Goal: Find specific page/section: Find specific page/section

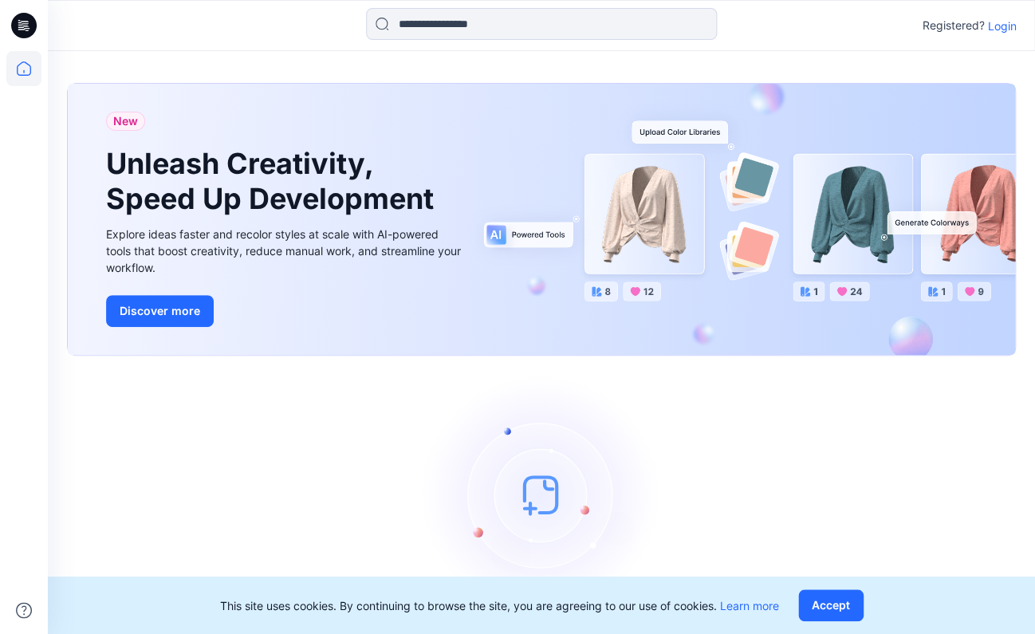
click at [993, 30] on p "Login" at bounding box center [1001, 26] width 29 height 17
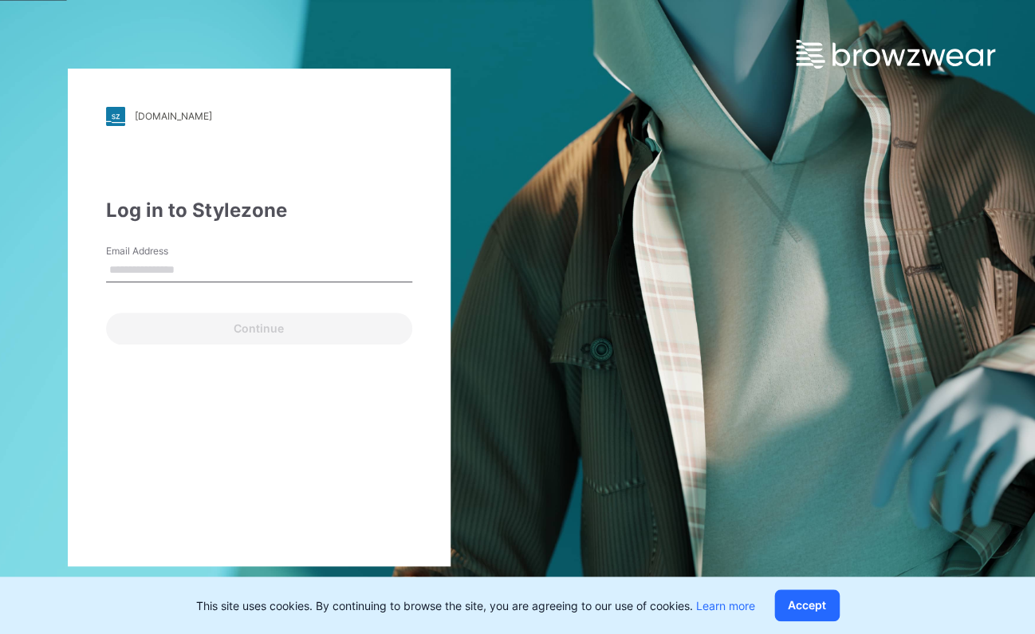
click at [203, 268] on input "Email Address" at bounding box center [259, 270] width 306 height 24
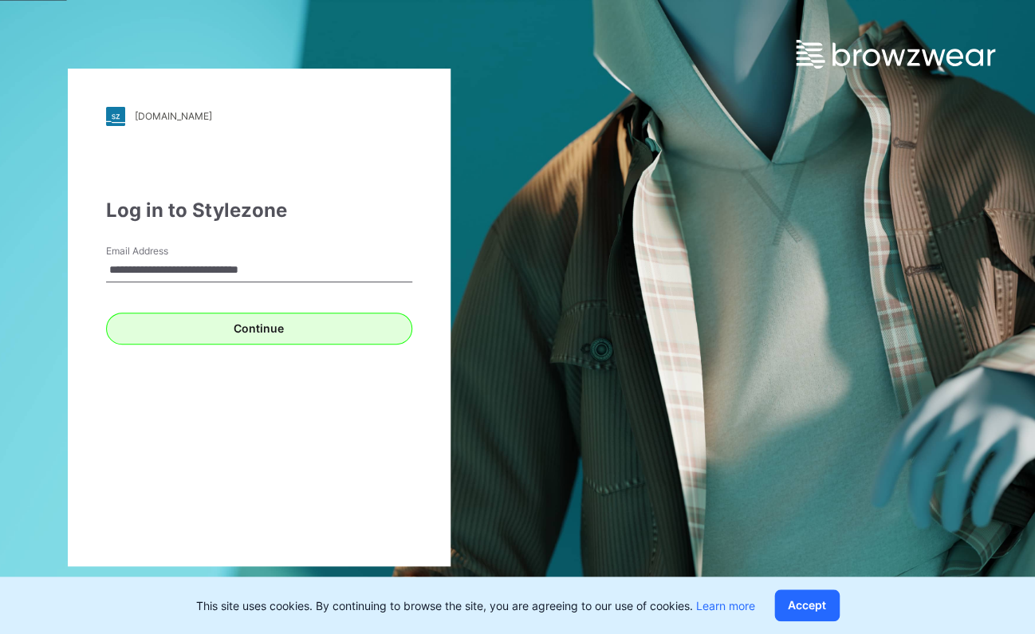
type input "**********"
click at [198, 332] on button "Continue" at bounding box center [259, 329] width 306 height 32
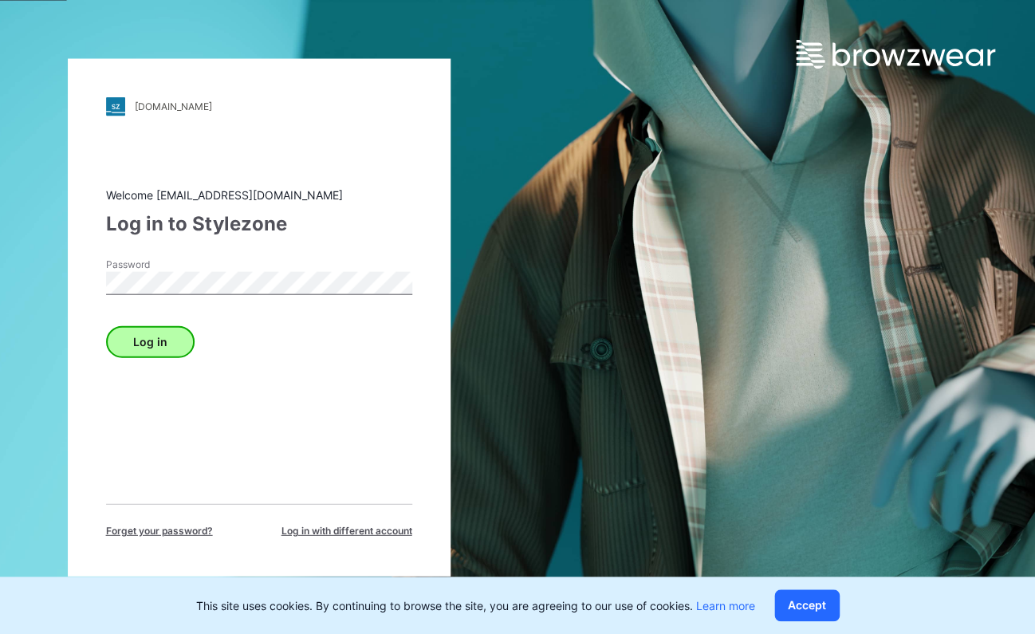
click at [154, 340] on button "Log in" at bounding box center [150, 341] width 89 height 32
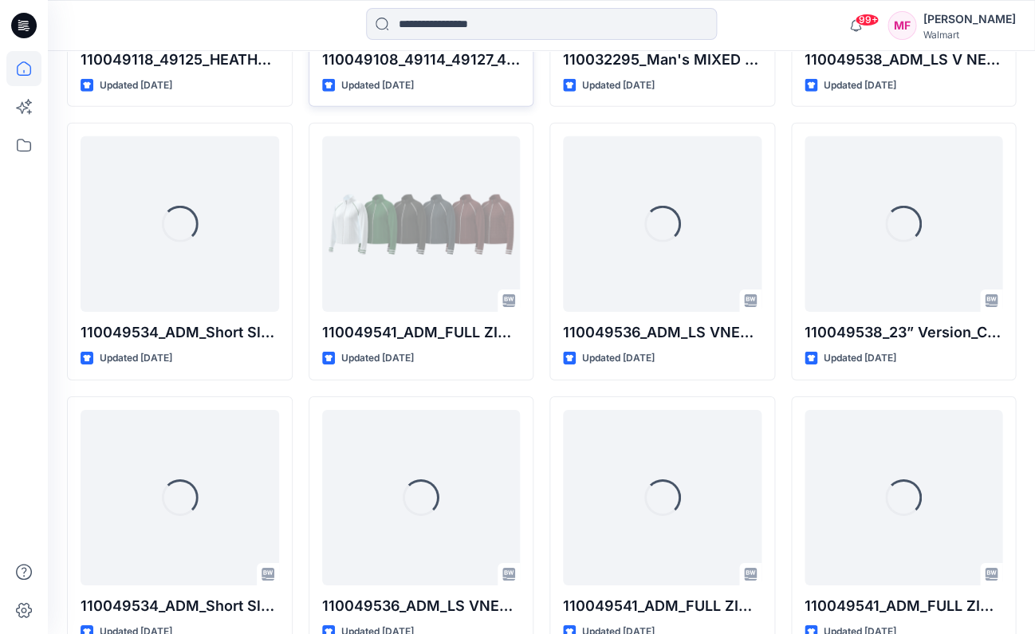
scroll to position [1255, 0]
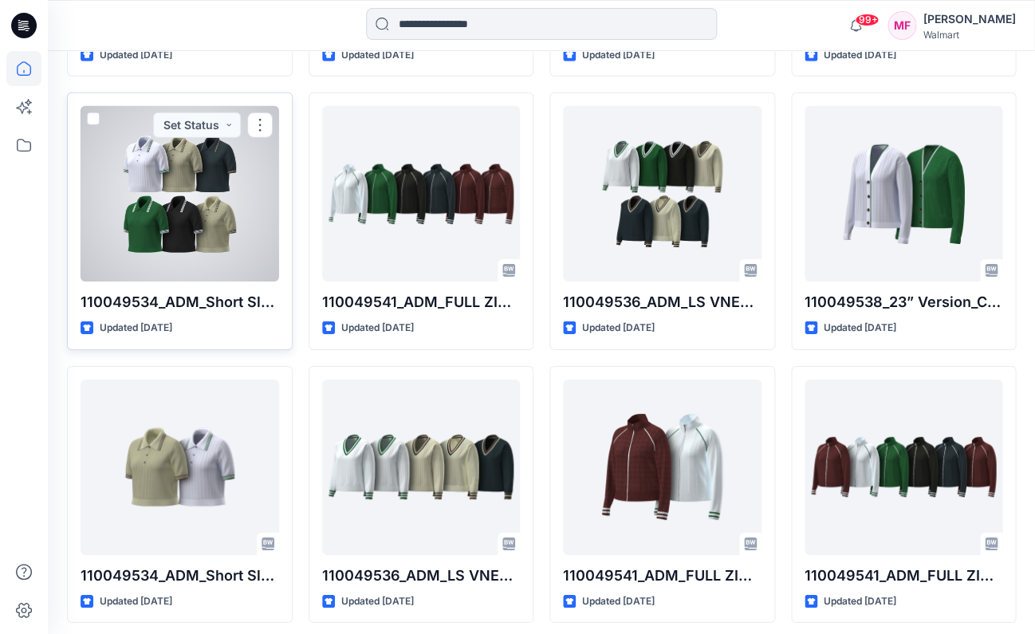
click at [182, 246] on div at bounding box center [180, 193] width 199 height 175
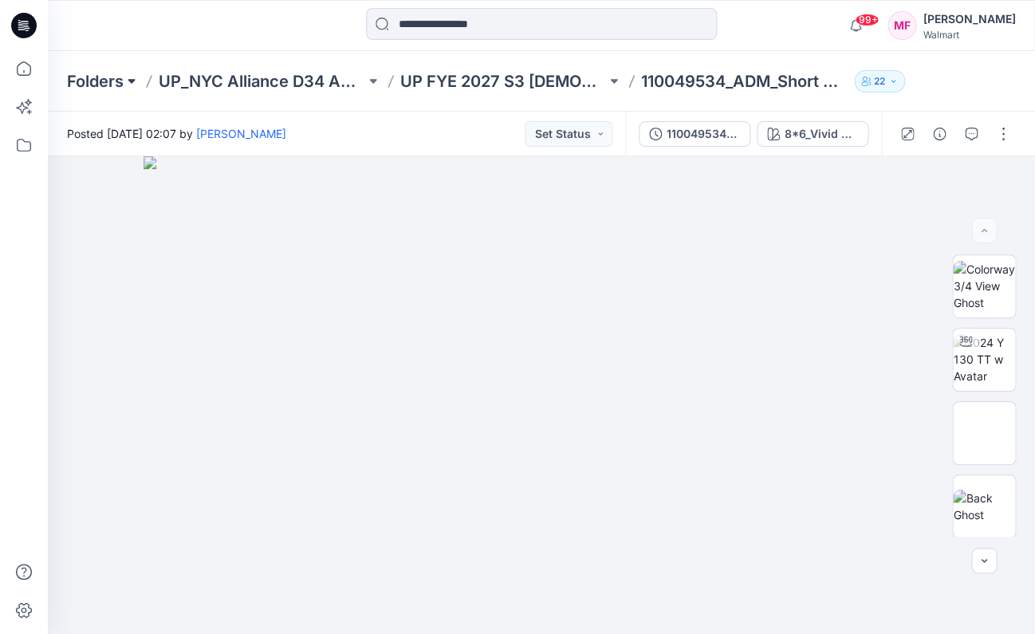
click at [131, 80] on button at bounding box center [132, 81] width 16 height 22
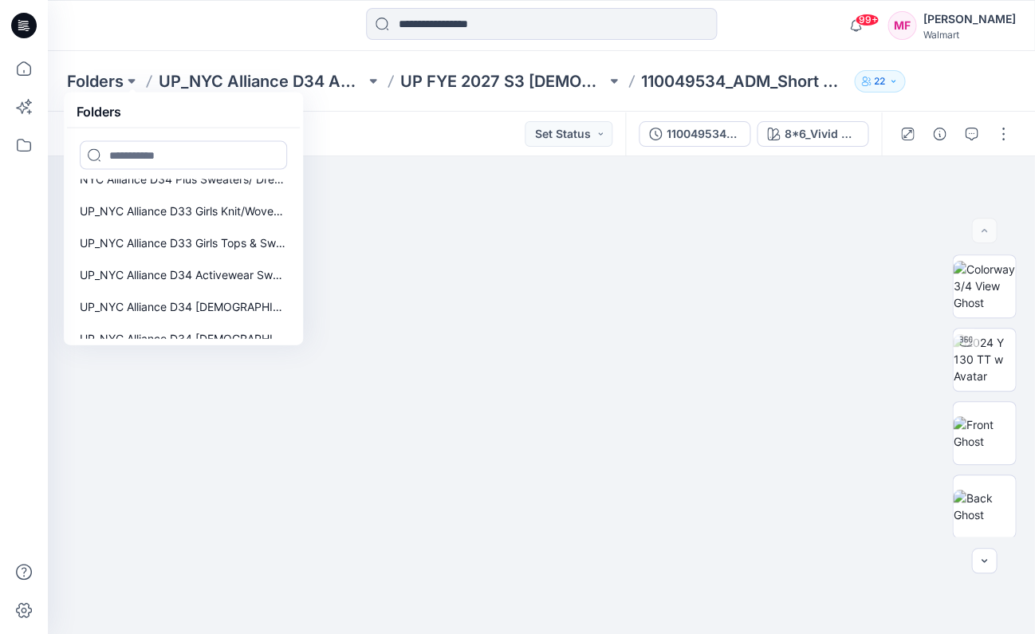
scroll to position [533, 0]
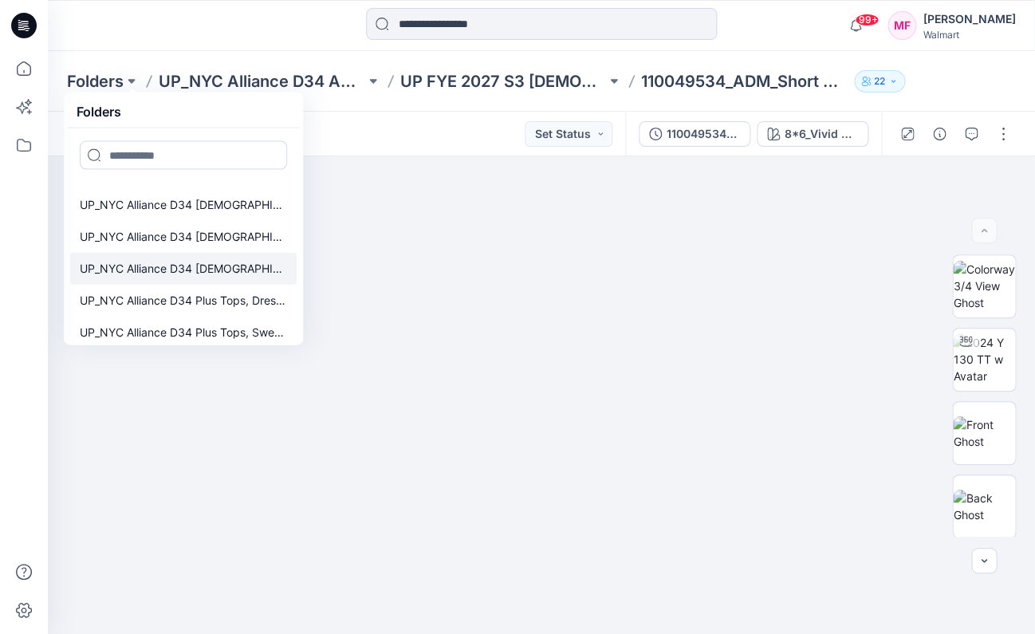
click at [233, 262] on p "UP_NYC Alliance D34 [DEMOGRAPHIC_DATA] Sweaters" at bounding box center [183, 268] width 207 height 19
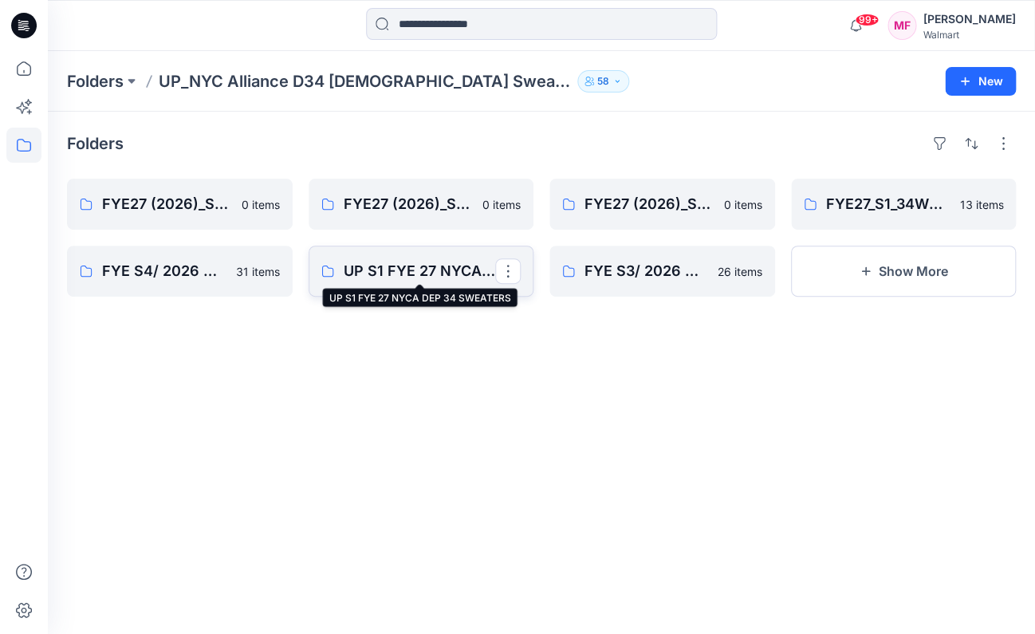
click at [409, 267] on p "UP S1 FYE 27 NYCA DEP 34 SWEATERS" at bounding box center [420, 271] width 152 height 22
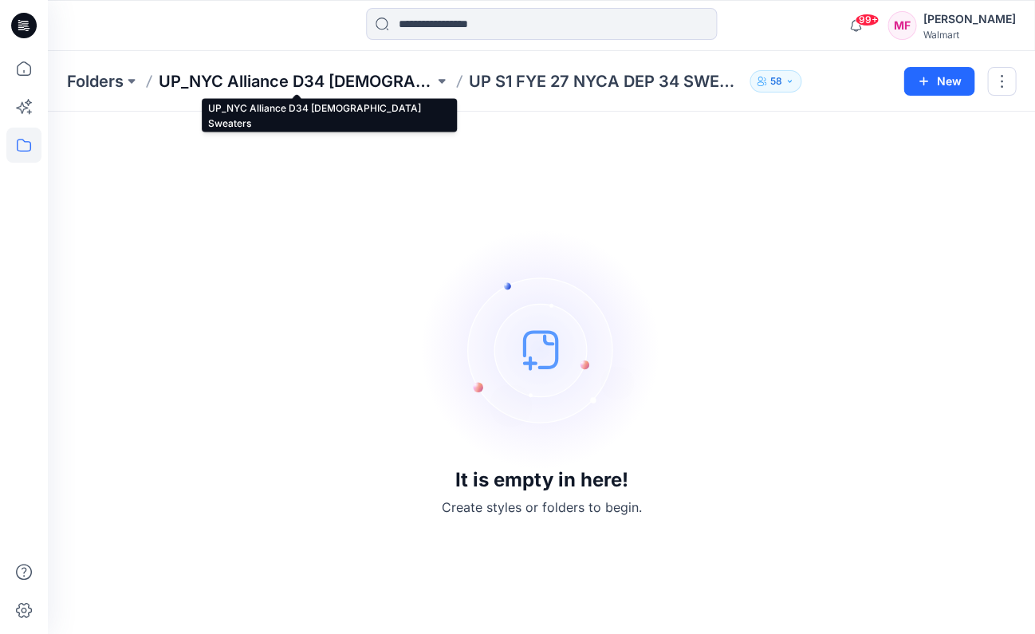
click at [323, 82] on p "UP_NYC Alliance D34 [DEMOGRAPHIC_DATA] Sweaters" at bounding box center [296, 81] width 275 height 22
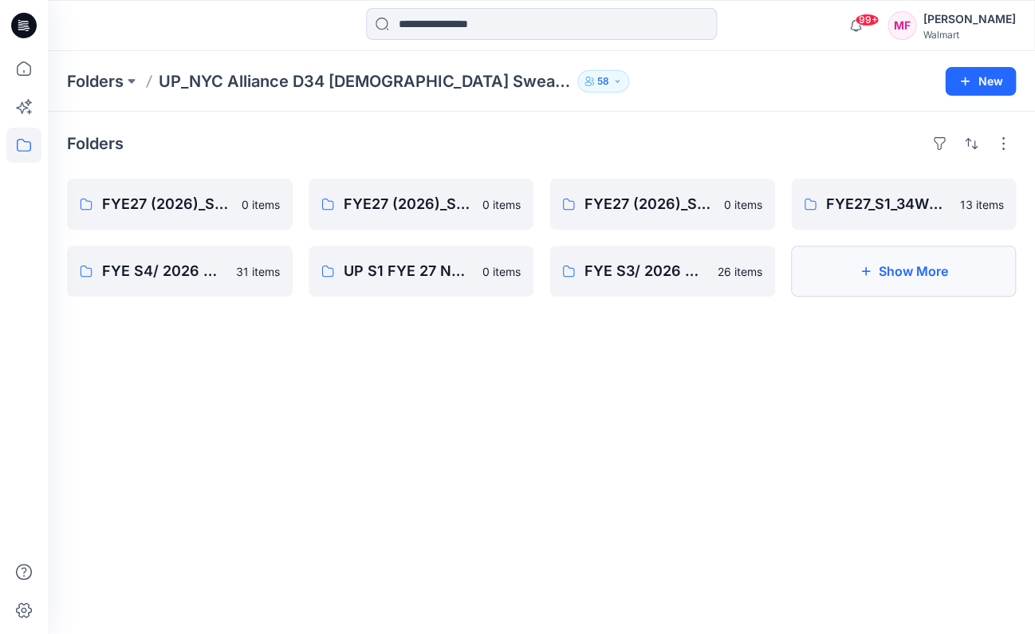
click at [861, 269] on icon "button" at bounding box center [865, 271] width 13 height 13
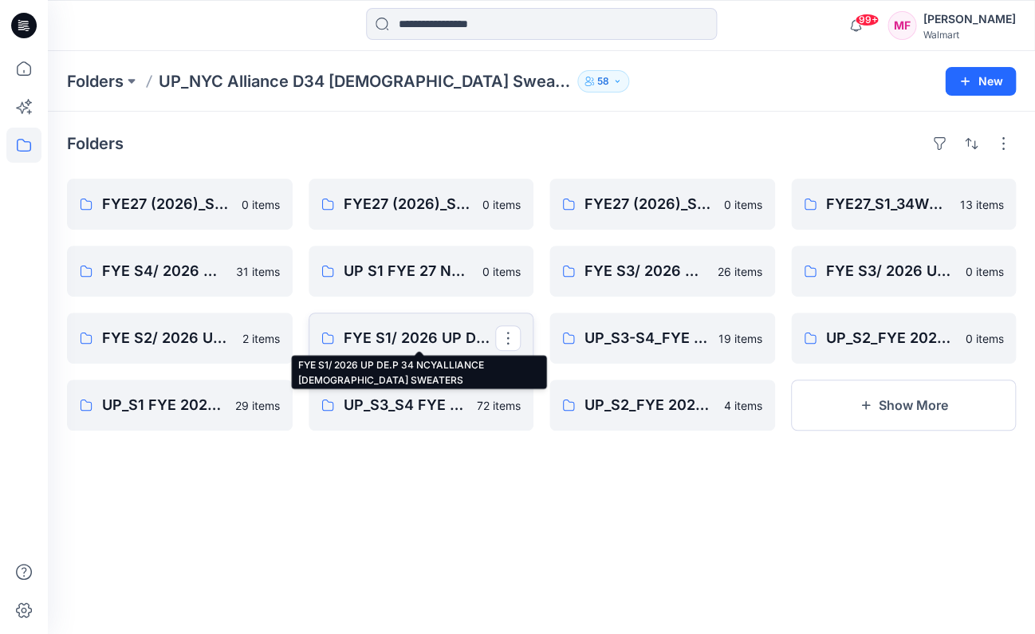
click at [407, 339] on p "FYE S1/ 2026 UP DE.P 34 NCYALLIANCE [DEMOGRAPHIC_DATA] SWEATERS" at bounding box center [420, 338] width 152 height 22
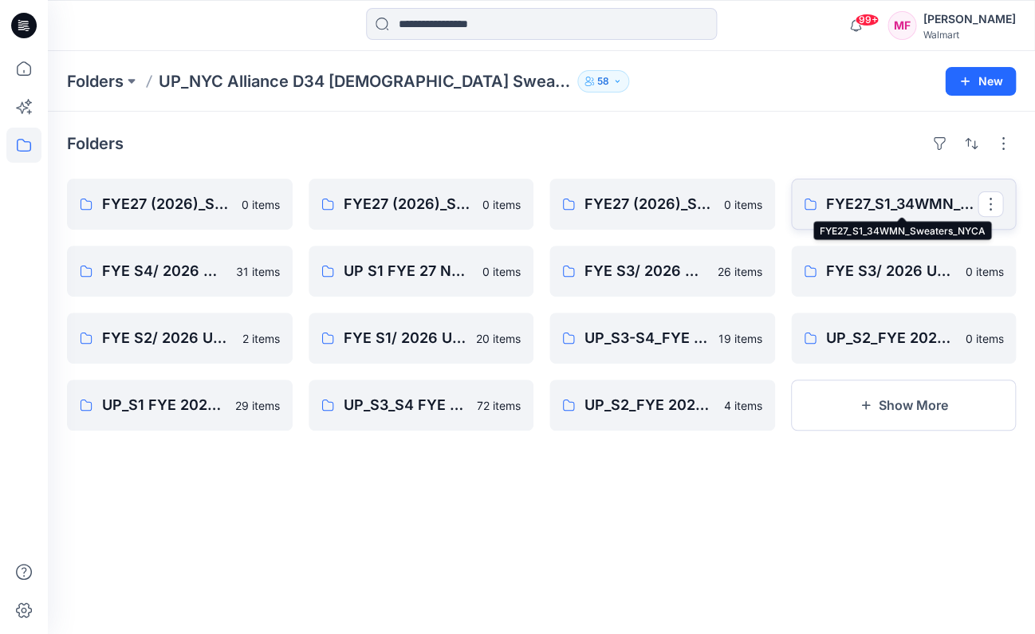
click at [838, 205] on p "FYE27_S1_34WMN_Sweaters_NYCA" at bounding box center [902, 204] width 152 height 22
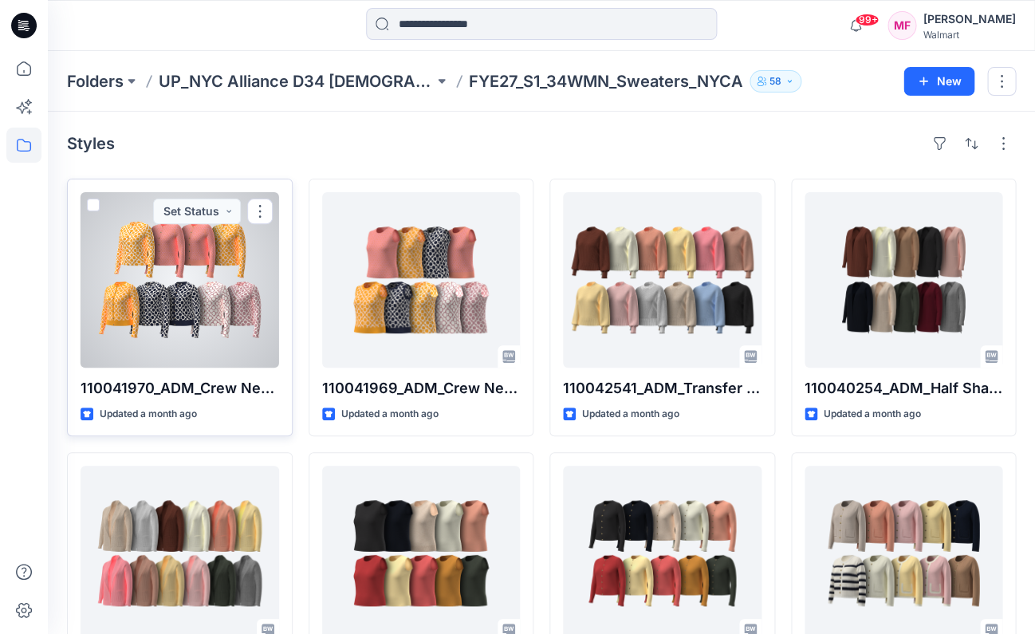
click at [206, 335] on div at bounding box center [180, 279] width 199 height 175
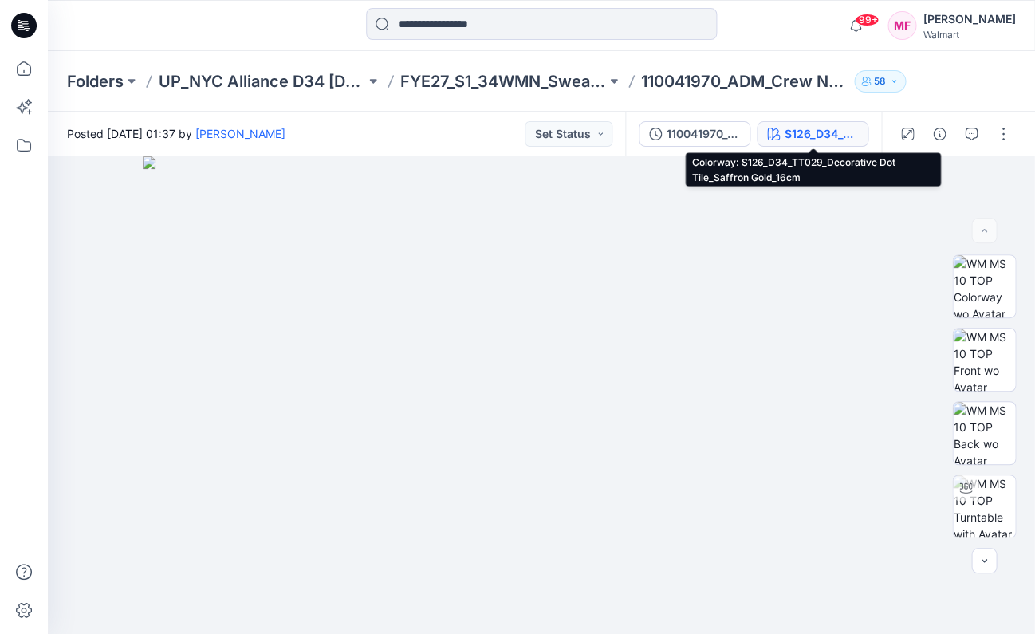
click at [823, 132] on div "S126_D34_TT029_Decorative Dot Tile_Saffron Gold_16cm" at bounding box center [821, 134] width 73 height 18
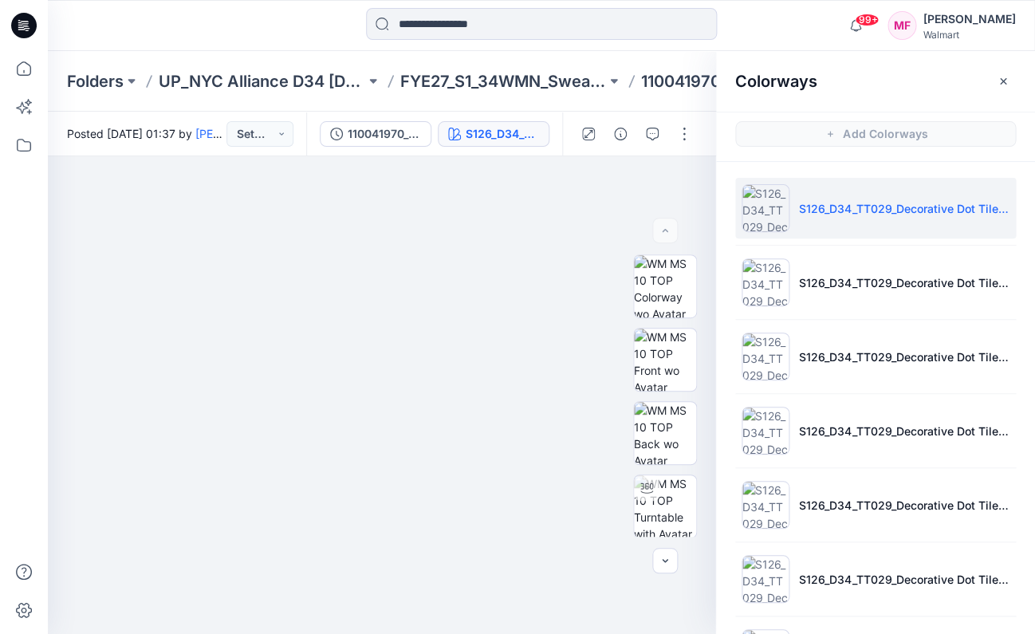
click at [799, 214] on p "S126_D34_TT029_Decorative Dot Tile_Saffron Gold_16cm" at bounding box center [904, 208] width 210 height 17
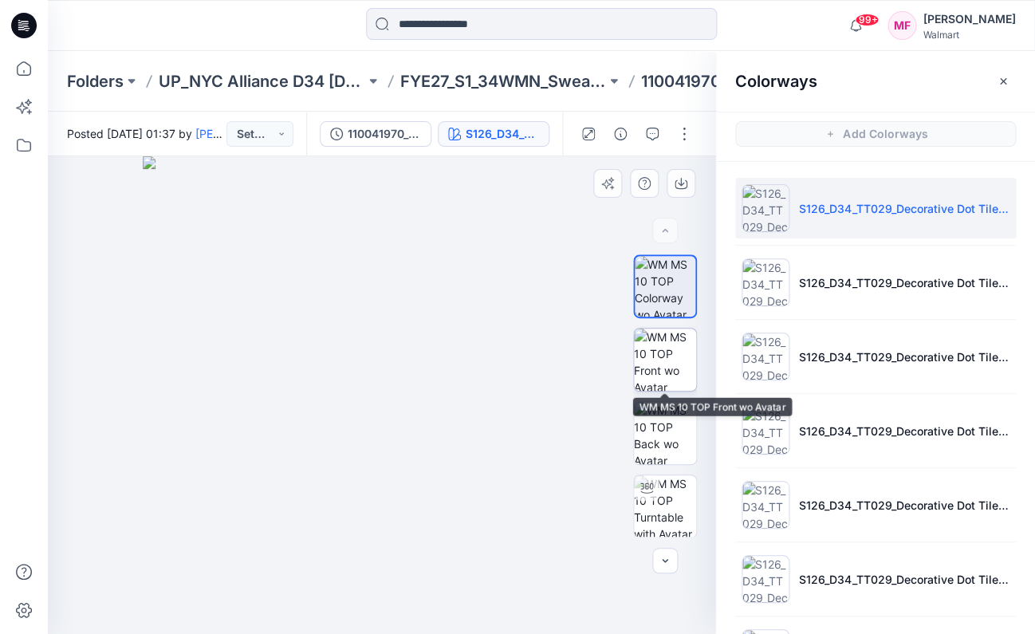
click at [670, 364] on img at bounding box center [665, 360] width 62 height 62
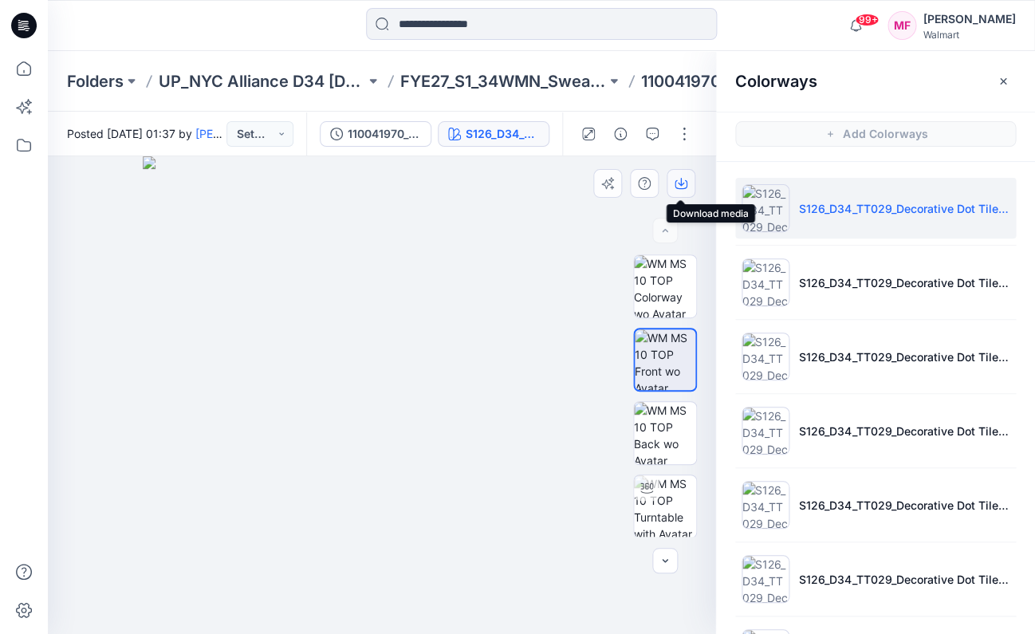
click at [680, 183] on icon "button" at bounding box center [681, 182] width 6 height 8
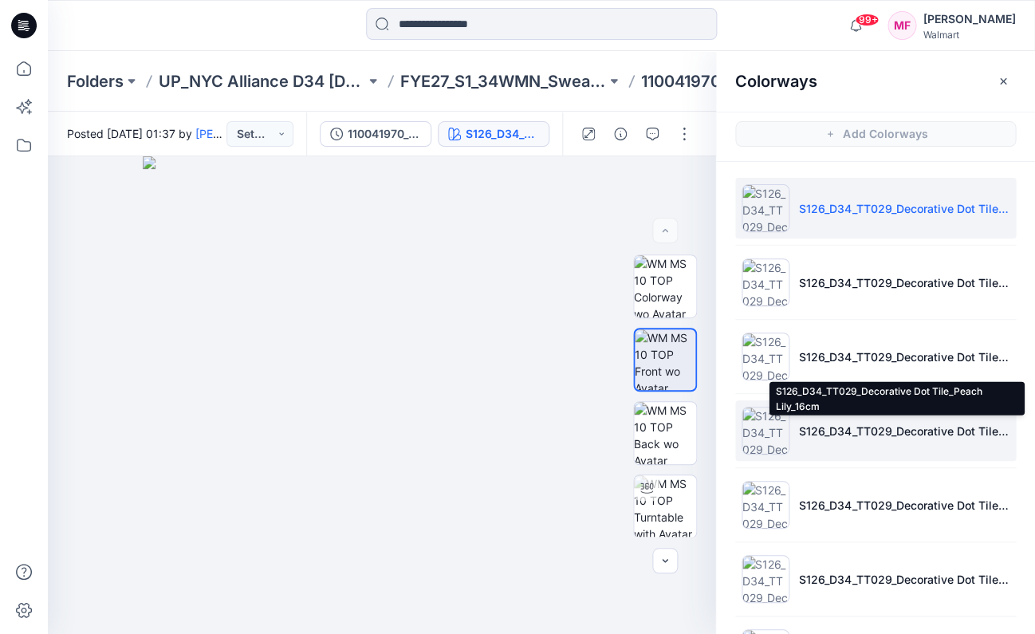
click at [829, 423] on p "S126_D34_TT029_Decorative Dot Tile_Peach Lily_16cm" at bounding box center [904, 431] width 210 height 17
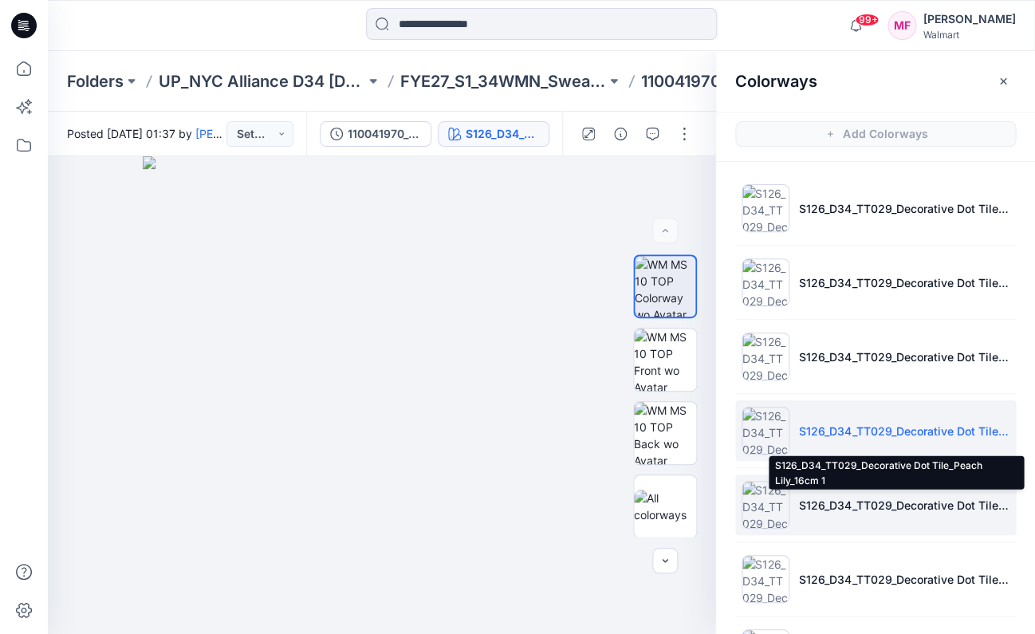
click at [844, 506] on p "S126_D34_TT029_Decorative Dot Tile_Peach Lily_16cm 1" at bounding box center [904, 505] width 210 height 17
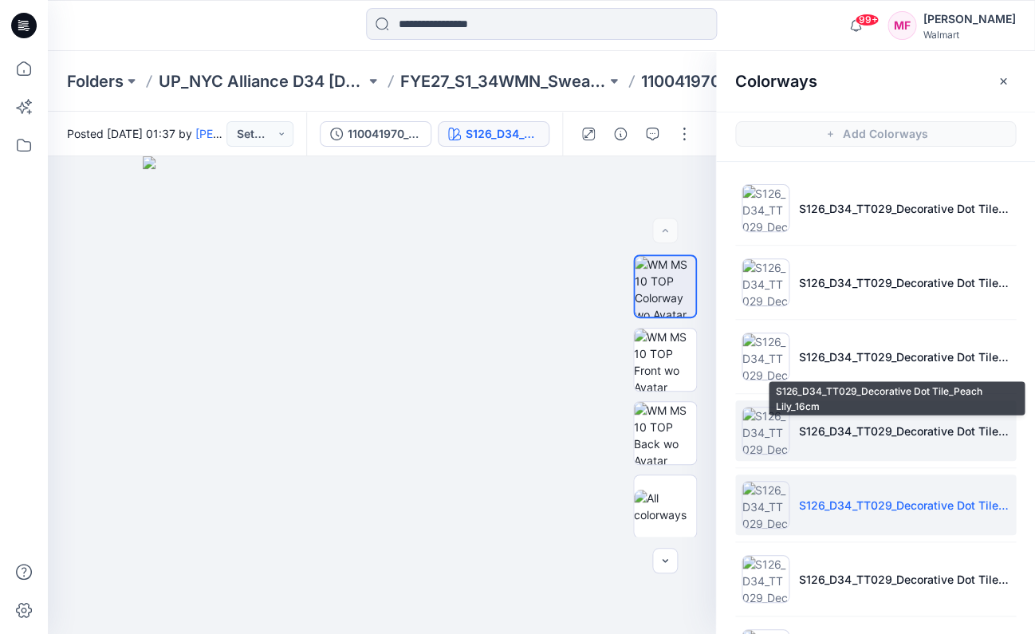
click at [839, 432] on p "S126_D34_TT029_Decorative Dot Tile_Peach Lily_16cm" at bounding box center [904, 431] width 210 height 17
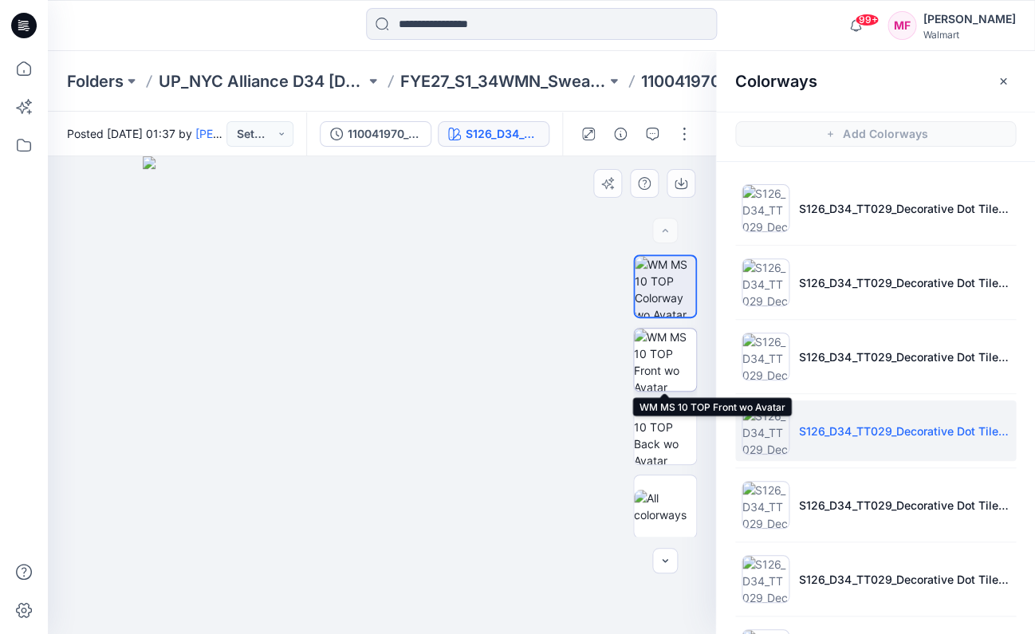
click at [653, 360] on img at bounding box center [665, 360] width 62 height 62
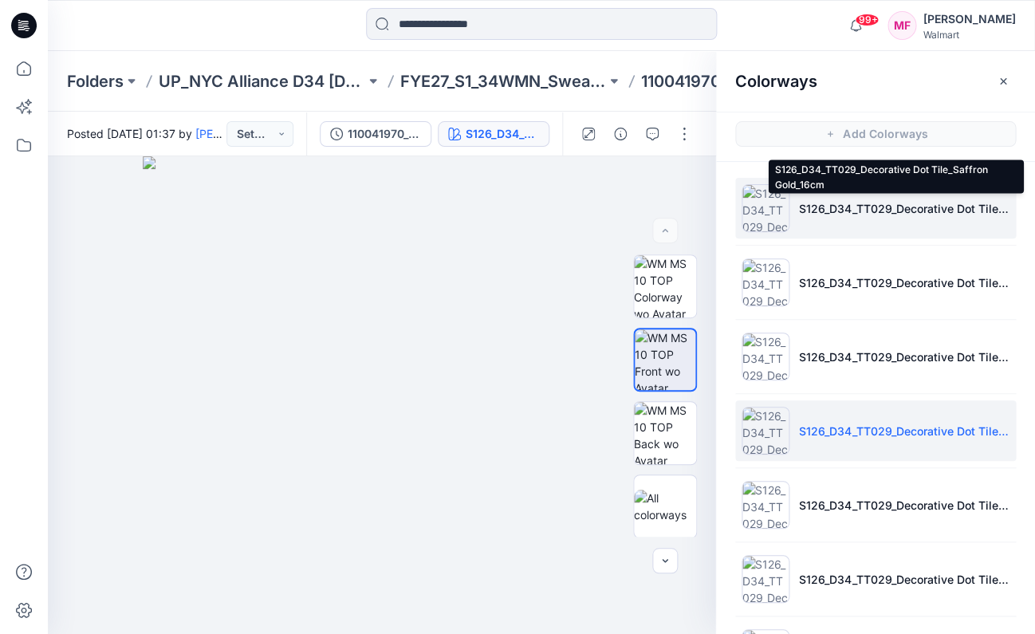
click at [803, 202] on p "S126_D34_TT029_Decorative Dot Tile_Saffron Gold_16cm" at bounding box center [904, 208] width 210 height 17
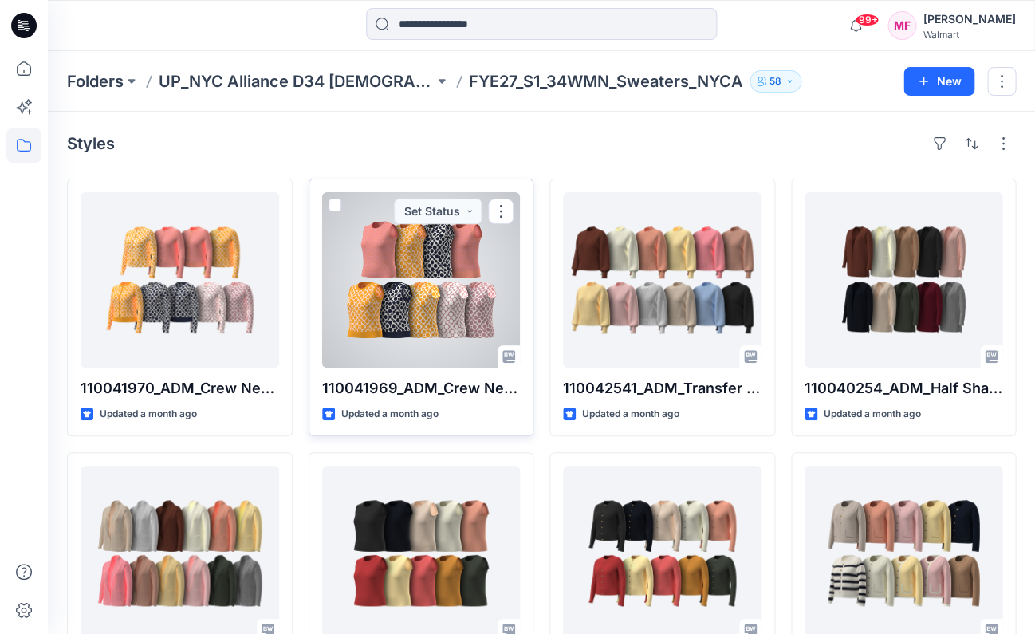
click at [396, 248] on div at bounding box center [421, 279] width 199 height 175
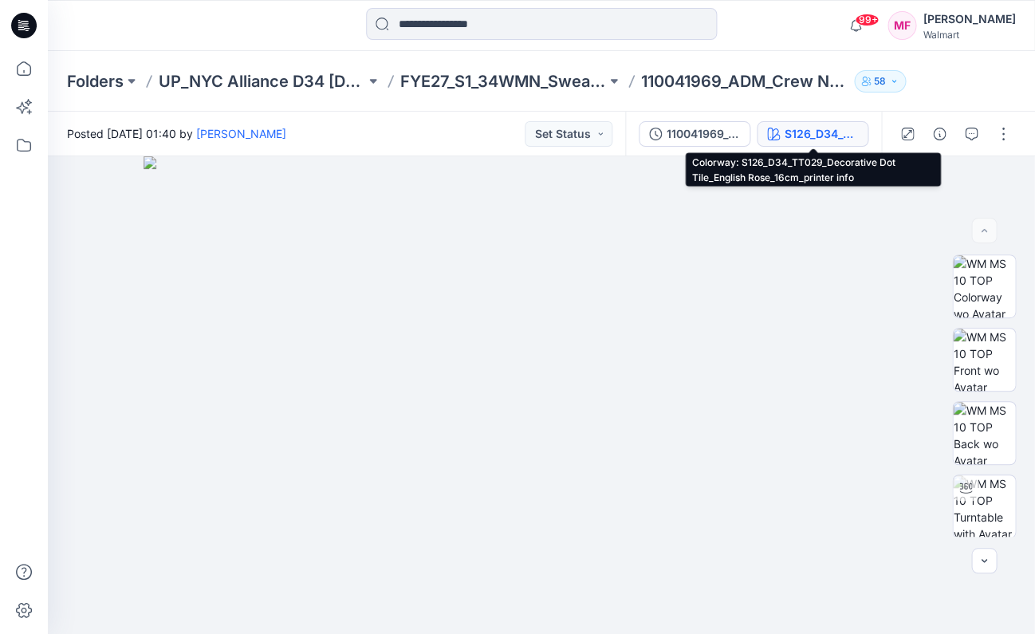
click at [813, 128] on div "S126_D34_TT029_Decorative Dot Tile_English Rose_16cm_printer info" at bounding box center [821, 134] width 73 height 18
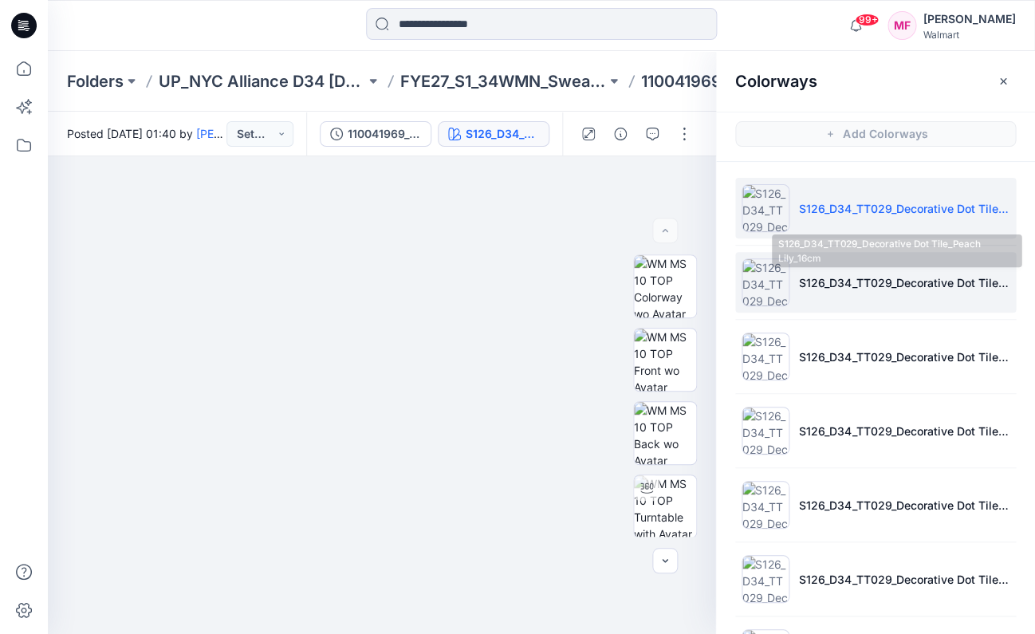
click at [818, 279] on p "S126_D34_TT029_Decorative Dot Tile_Peach Lily_16cm" at bounding box center [904, 282] width 210 height 17
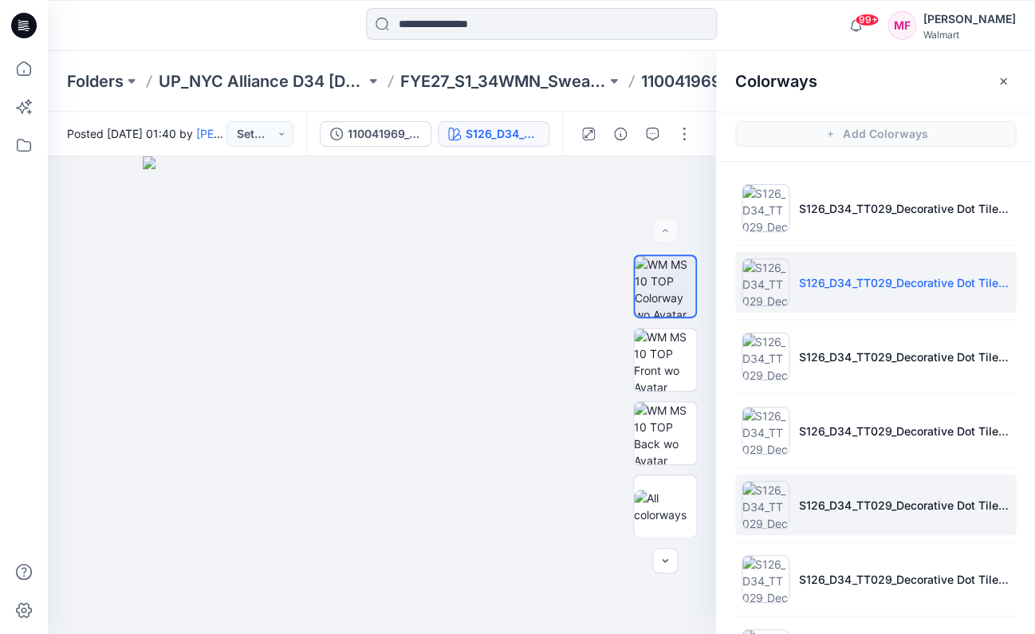
click at [824, 497] on p "S126_D34_TT029_Decorative Dot Tile_Peach Lily_16cm 1" at bounding box center [904, 505] width 210 height 17
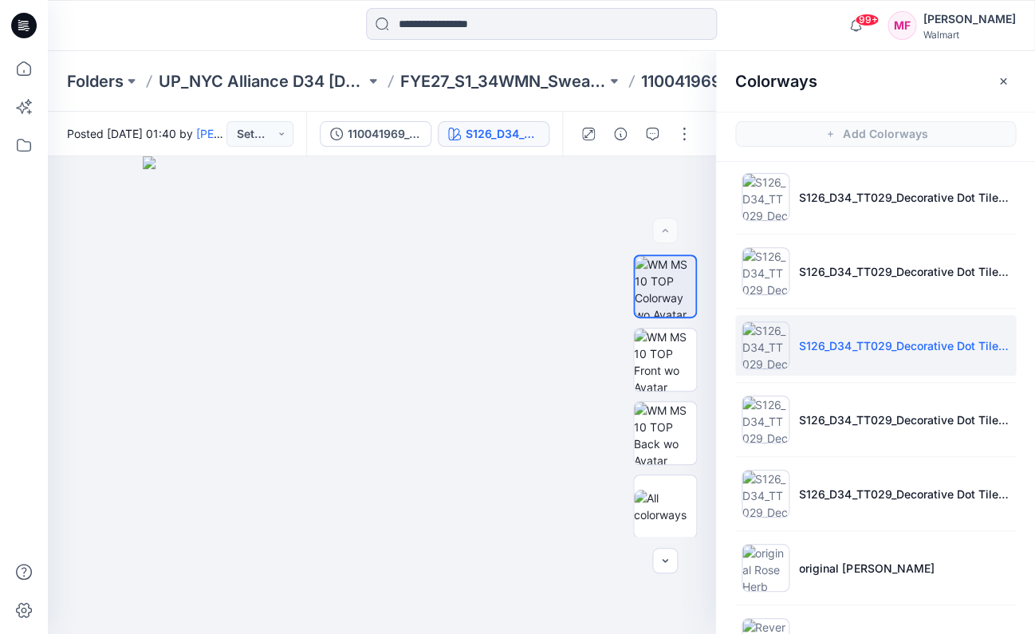
scroll to position [170, 0]
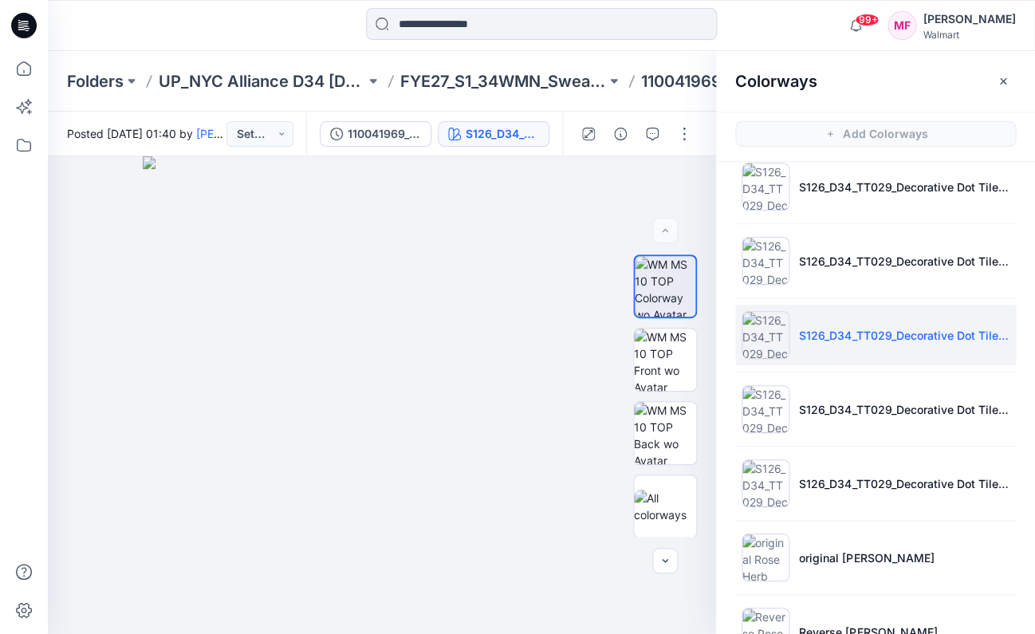
click at [824, 496] on li "S126_D34_TT029_Decorative Dot Tile_Saffron Gold_16cm" at bounding box center [875, 483] width 281 height 61
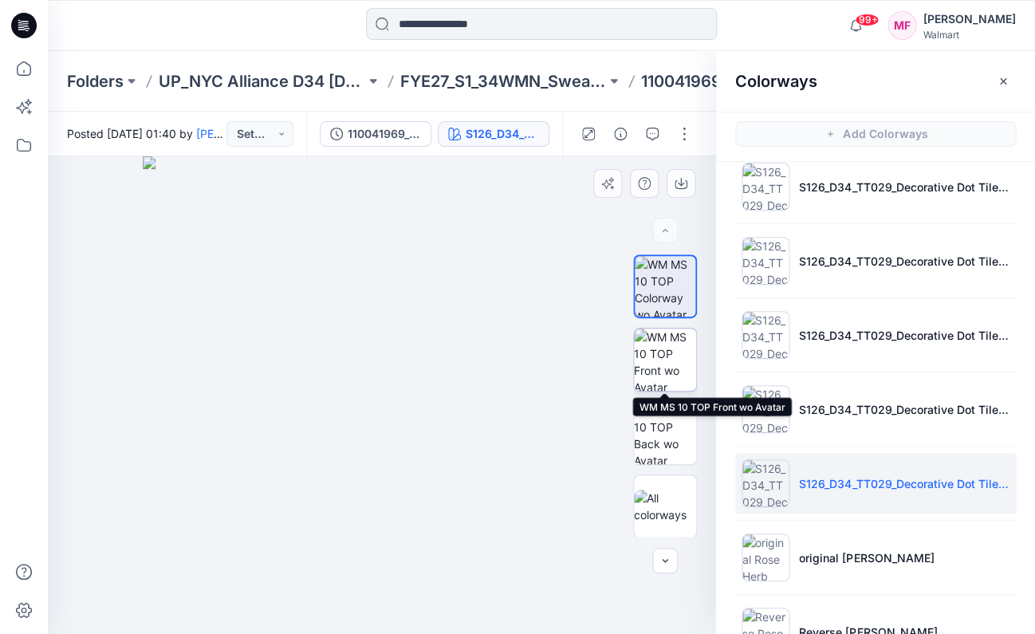
click at [667, 352] on img at bounding box center [665, 360] width 62 height 62
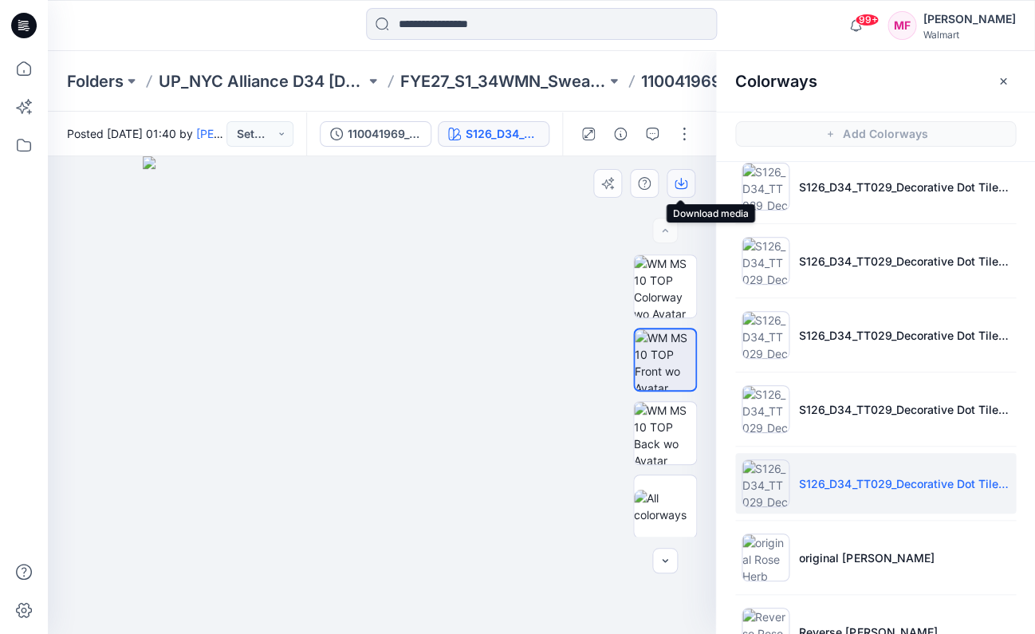
click at [679, 183] on icon "button" at bounding box center [681, 183] width 13 height 13
